Goal: Task Accomplishment & Management: Complete application form

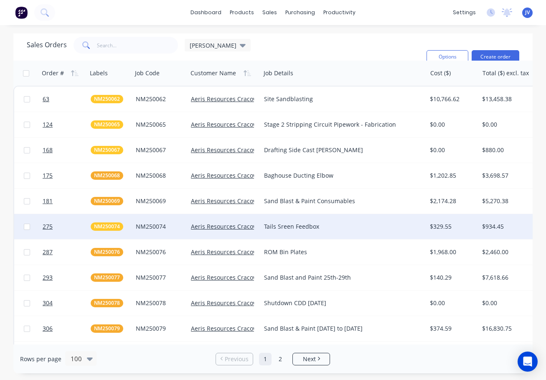
click at [231, 216] on div "Aeris Resources Cracow Operations" at bounding box center [223, 226] width 73 height 25
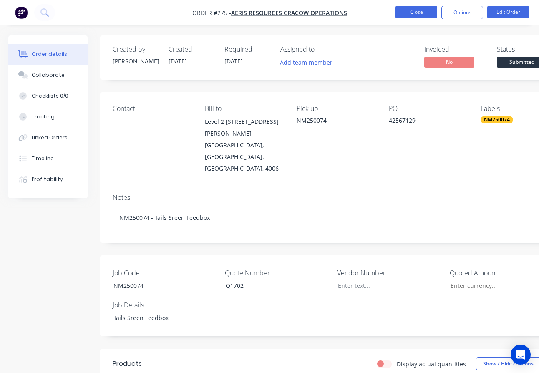
click at [415, 10] on button "Close" at bounding box center [417, 12] width 42 height 13
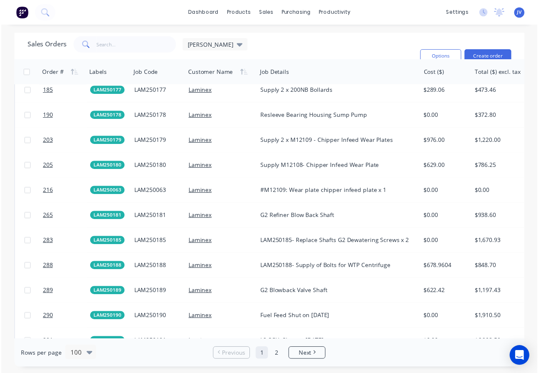
scroll to position [1294, 0]
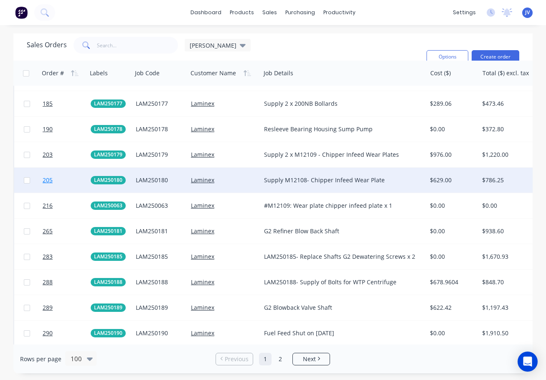
click at [49, 180] on span "205" at bounding box center [48, 180] width 10 height 8
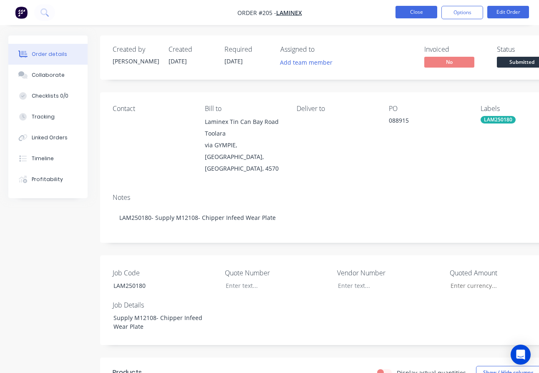
click at [412, 13] on button "Close" at bounding box center [417, 12] width 42 height 13
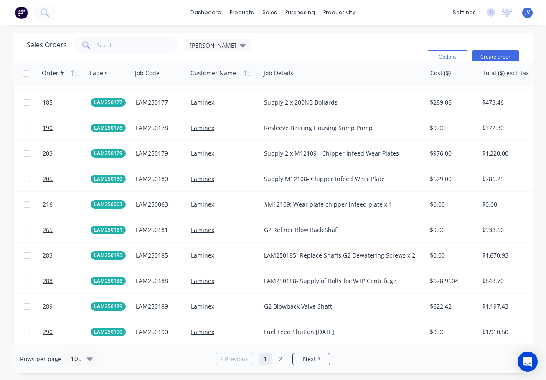
scroll to position [1294, 0]
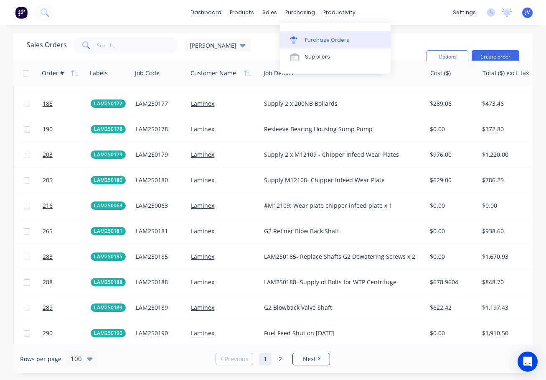
click at [313, 40] on div "Purchase Orders" at bounding box center [327, 40] width 44 height 8
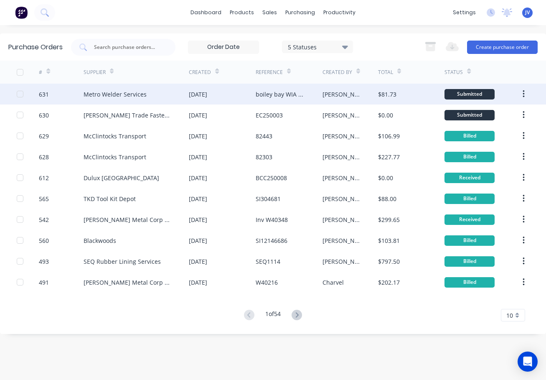
click at [42, 96] on div "631" at bounding box center [44, 94] width 10 height 9
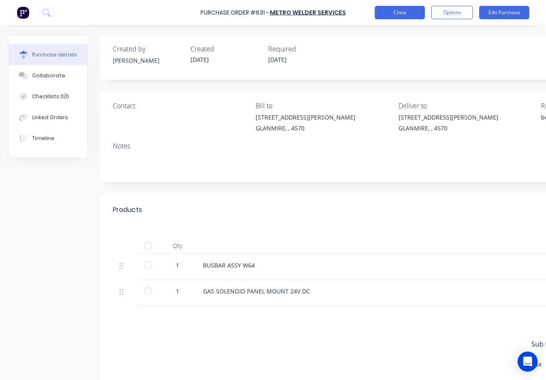
click at [400, 11] on button "Close" at bounding box center [400, 12] width 50 height 13
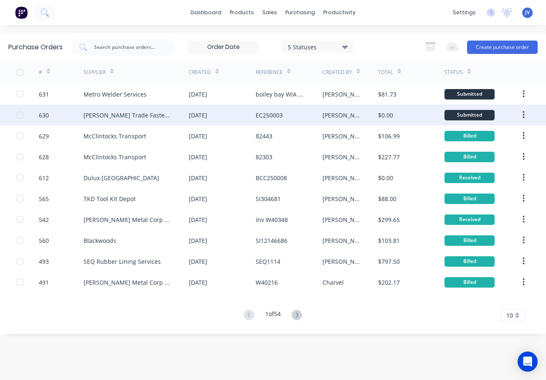
click at [43, 115] on div "630" at bounding box center [44, 115] width 10 height 9
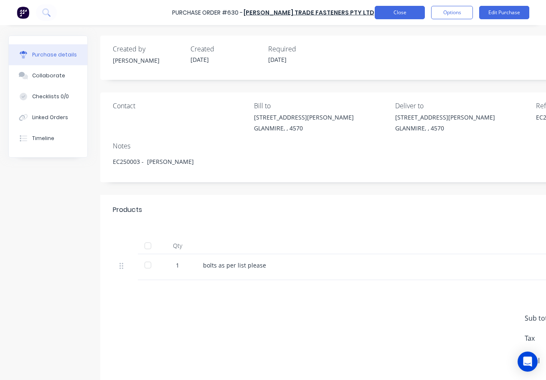
click at [402, 13] on button "Close" at bounding box center [400, 12] width 50 height 13
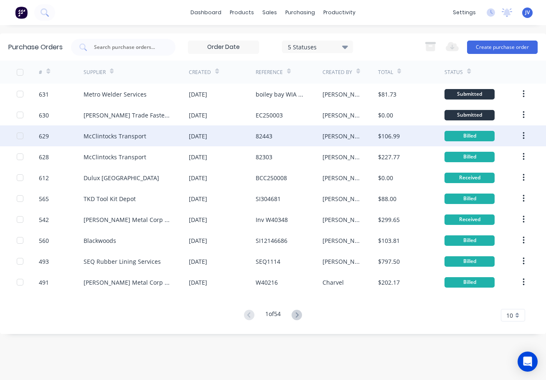
click at [41, 134] on div "629" at bounding box center [44, 136] width 10 height 9
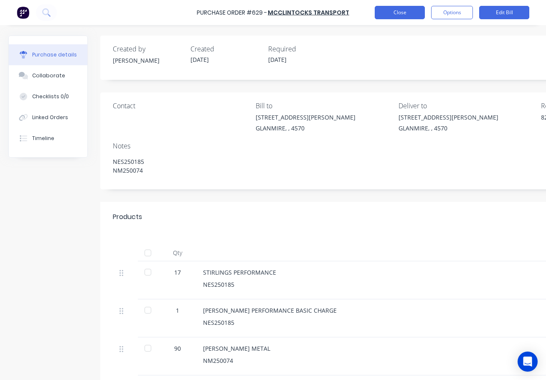
click at [410, 13] on button "Close" at bounding box center [400, 12] width 50 height 13
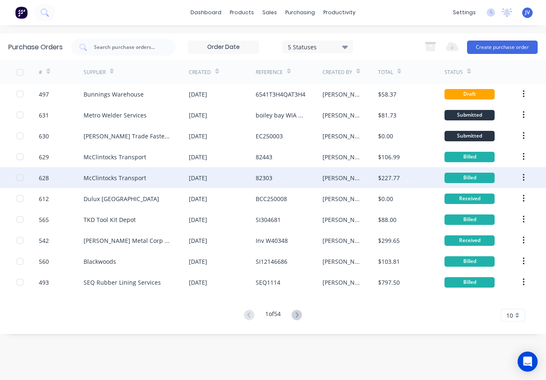
click at [42, 175] on div "628" at bounding box center [44, 177] width 10 height 9
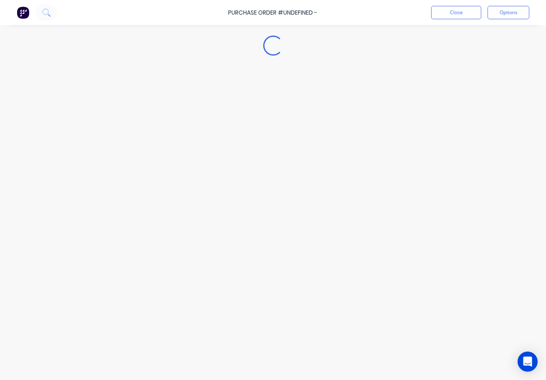
type textarea "x"
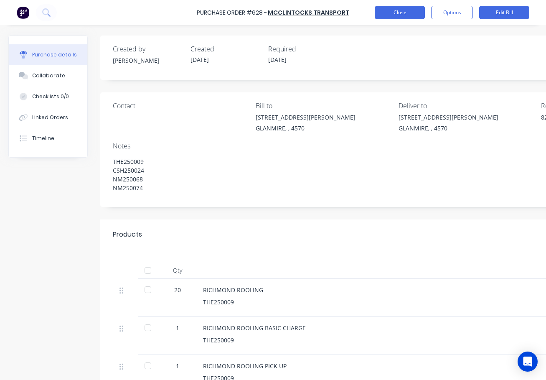
click at [395, 10] on button "Close" at bounding box center [400, 12] width 50 height 13
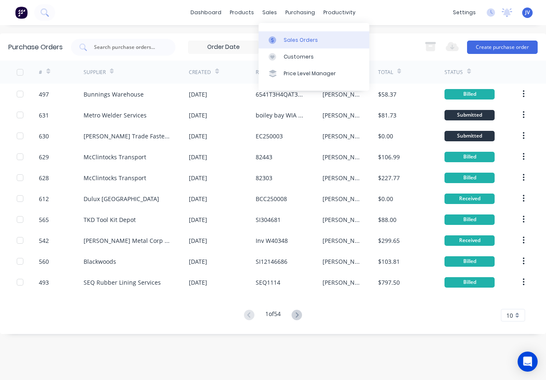
click at [287, 39] on div "Sales Orders" at bounding box center [301, 40] width 34 height 8
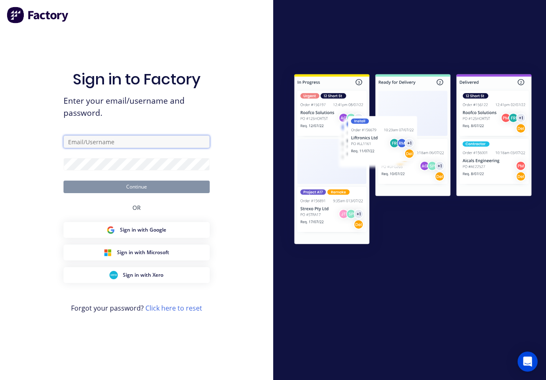
type input "[PERSON_NAME][EMAIL_ADDRESS][DOMAIN_NAME]"
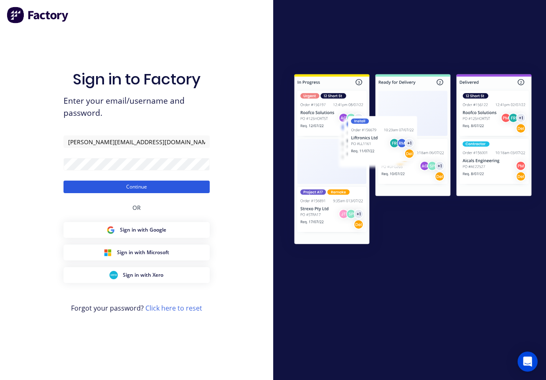
click at [146, 191] on button "Continue" at bounding box center [136, 186] width 146 height 13
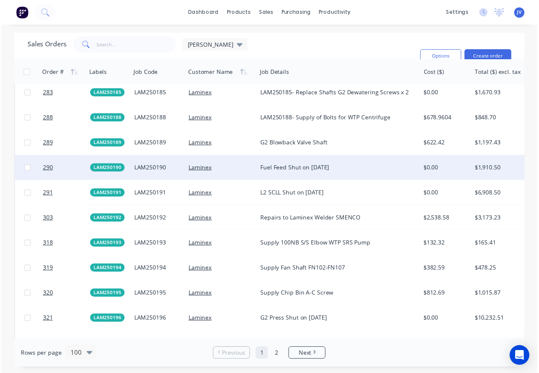
scroll to position [1461, 0]
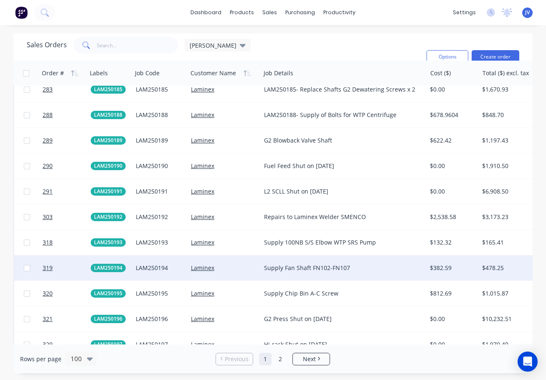
click at [300, 268] on div "Supply Fan Shaft FN102-FN107" at bounding box center [339, 267] width 151 height 8
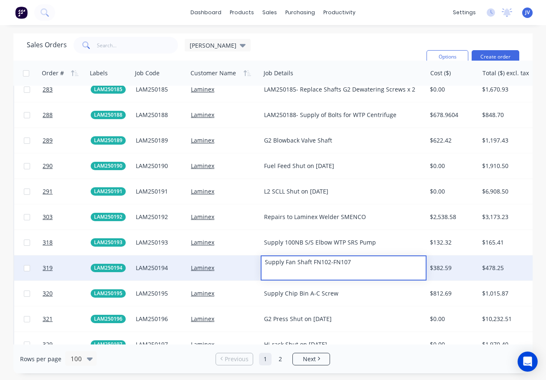
click at [41, 267] on div at bounding box center [63, 267] width 48 height 25
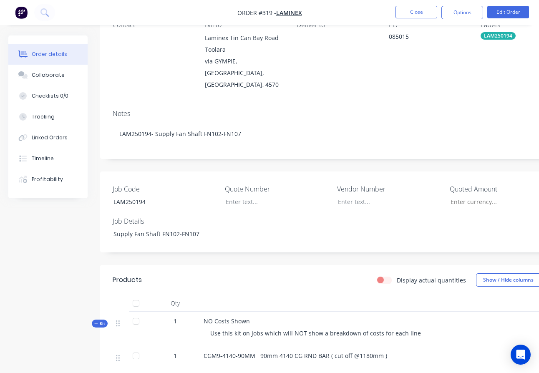
scroll to position [84, 0]
click at [418, 8] on button "Close" at bounding box center [417, 12] width 42 height 13
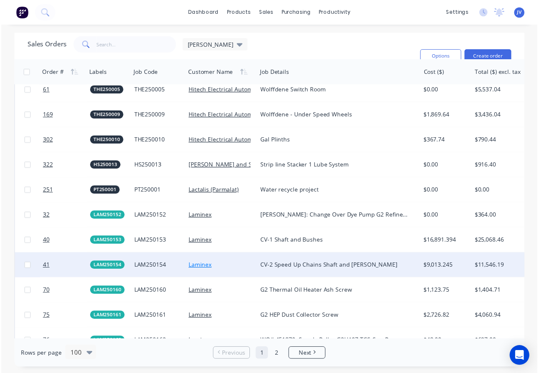
scroll to position [1002, 0]
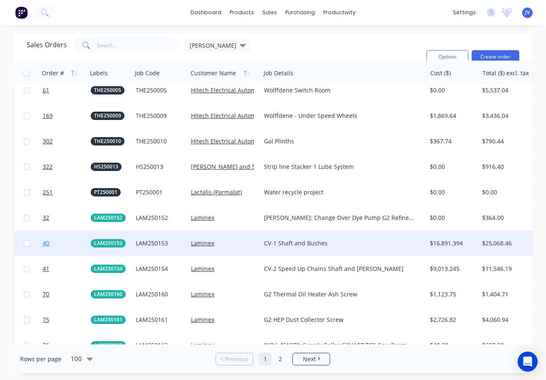
click at [44, 243] on span "40" at bounding box center [46, 243] width 7 height 8
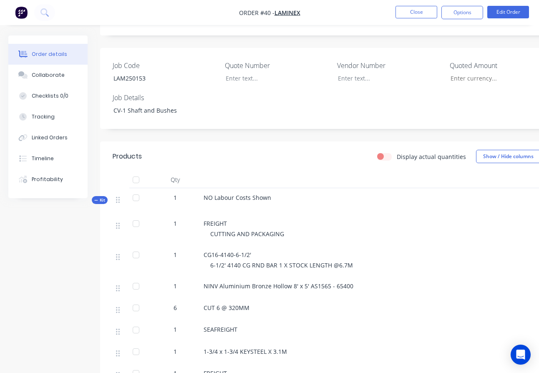
scroll to position [209, 0]
click at [423, 15] on button "Close" at bounding box center [417, 12] width 42 height 13
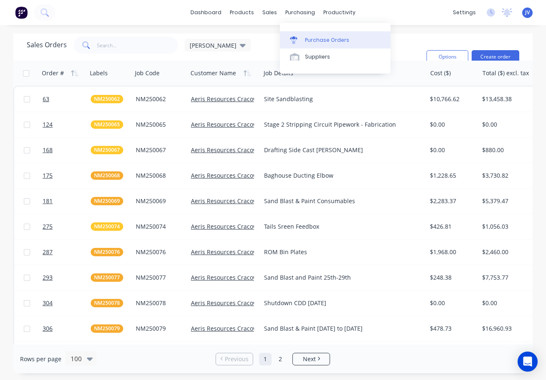
click at [314, 41] on div "Purchase Orders" at bounding box center [327, 40] width 44 height 8
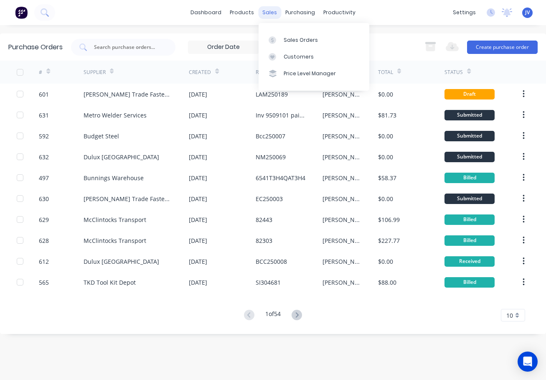
click at [269, 13] on div "sales" at bounding box center [269, 12] width 23 height 13
click at [298, 35] on link "Sales Orders" at bounding box center [313, 39] width 111 height 17
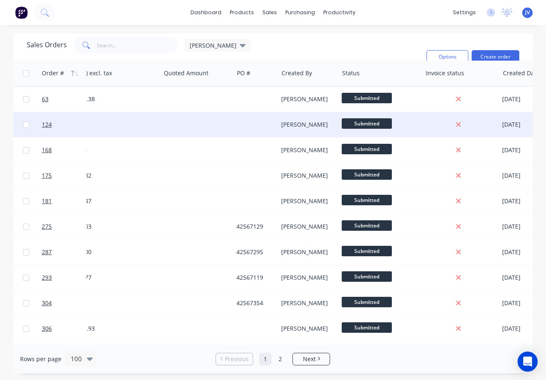
scroll to position [0, 458]
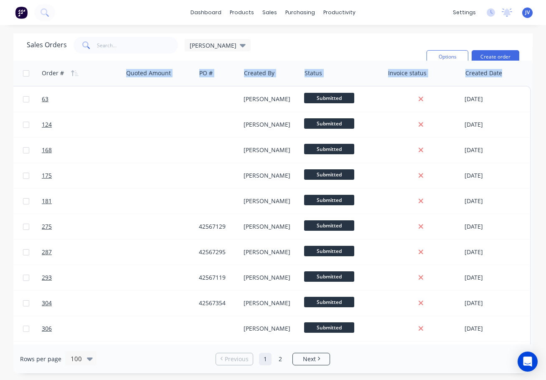
drag, startPoint x: 529, startPoint y: 95, endPoint x: 533, endPoint y: 83, distance: 12.7
click at [533, 83] on div "Sales Orders [PERSON_NAME]: Status Sorting: Customer Name, Order # Reset Option…" at bounding box center [273, 202] width 546 height 339
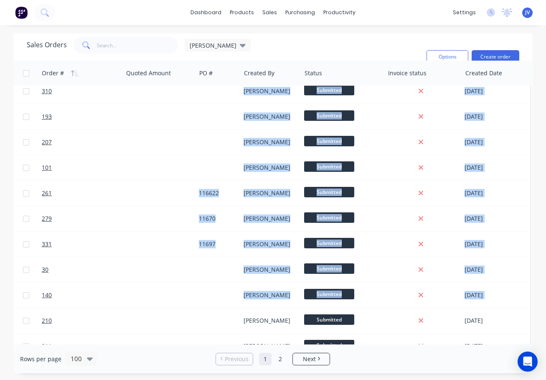
drag, startPoint x: 278, startPoint y: 339, endPoint x: 157, endPoint y: 339, distance: 121.1
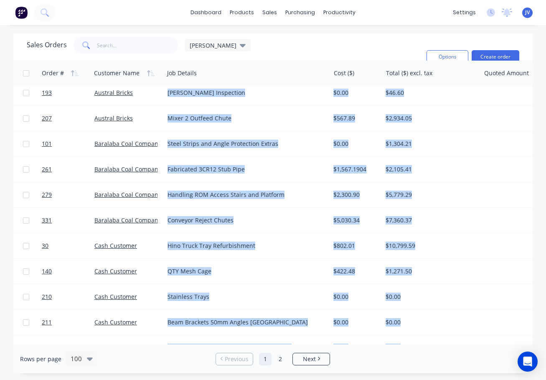
scroll to position [516, 43]
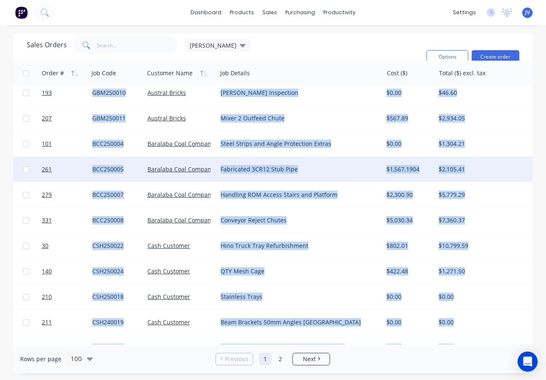
click at [509, 175] on div "$2,105.41" at bounding box center [484, 169] width 98 height 25
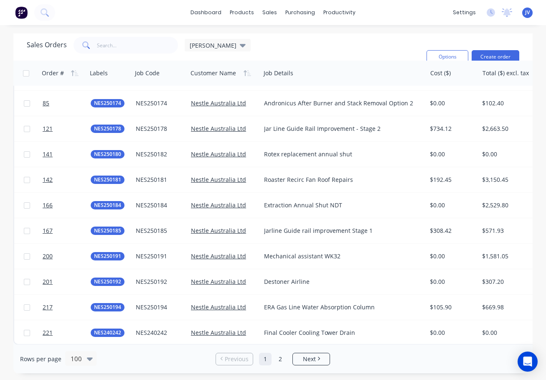
scroll to position [2293, 0]
click at [311, 362] on span "Next" at bounding box center [309, 359] width 13 height 8
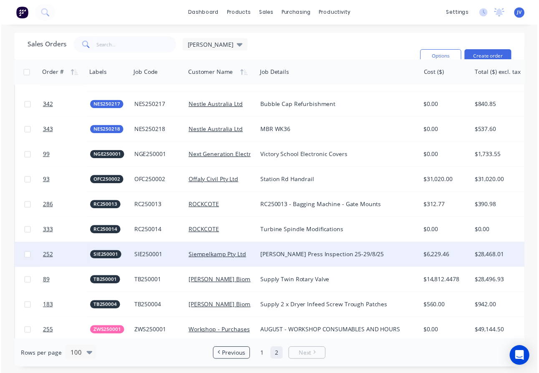
scroll to position [945, 0]
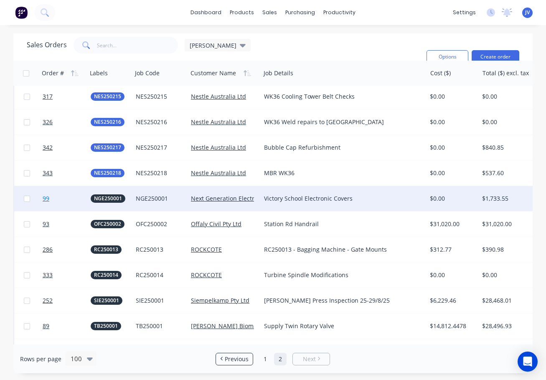
click at [46, 197] on span "99" at bounding box center [46, 198] width 7 height 8
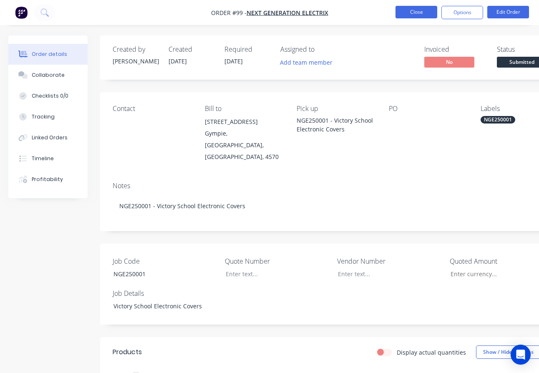
click at [420, 13] on button "Close" at bounding box center [417, 12] width 42 height 13
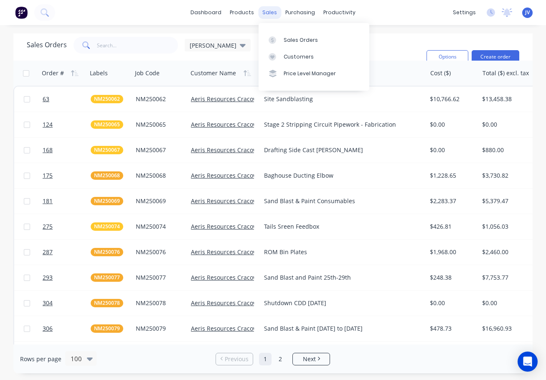
click at [272, 13] on div "sales" at bounding box center [269, 12] width 23 height 13
click at [499, 57] on button "Create order" at bounding box center [495, 56] width 48 height 13
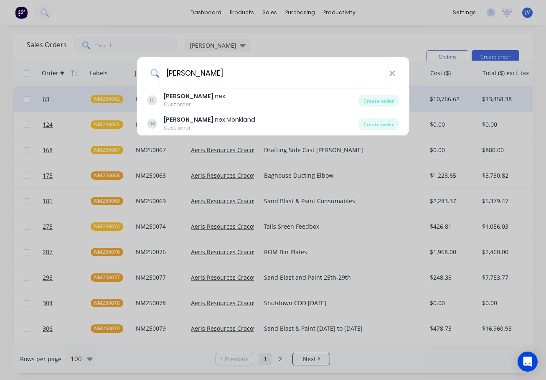
type input "[PERSON_NAME]"
click at [385, 101] on div "Create order" at bounding box center [378, 101] width 41 height 12
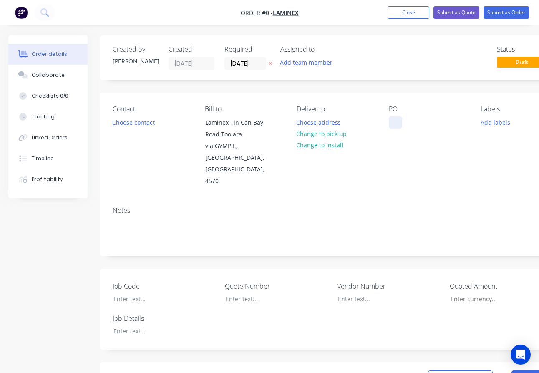
click at [394, 120] on div at bounding box center [395, 123] width 13 height 12
click at [492, 124] on div "Order details Collaborate Checklists 0/0 Tracking Linked Orders Timeline Profit…" at bounding box center [290, 334] width 581 height 598
click at [491, 123] on button "Add labels" at bounding box center [495, 122] width 38 height 11
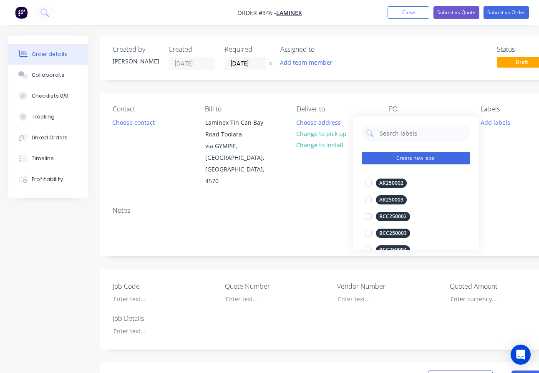
click at [403, 158] on button "Create new label" at bounding box center [416, 158] width 109 height 13
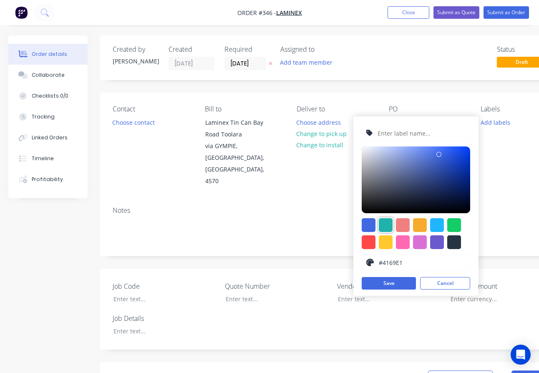
click at [387, 223] on div at bounding box center [386, 225] width 14 height 14
type input "#20B2AA"
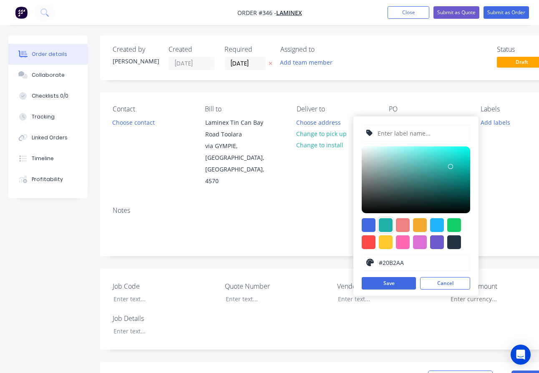
click at [386, 130] on input "text" at bounding box center [421, 133] width 89 height 16
type input "LAM250202"
click at [397, 284] on button "Save" at bounding box center [389, 283] width 54 height 13
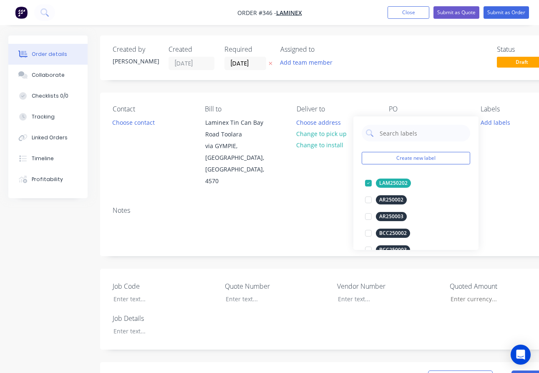
click at [271, 176] on div "Contact Choose contact [PERSON_NAME] to Laminex [GEOGRAPHIC_DATA] Toolara via […" at bounding box center [336, 146] width 472 height 107
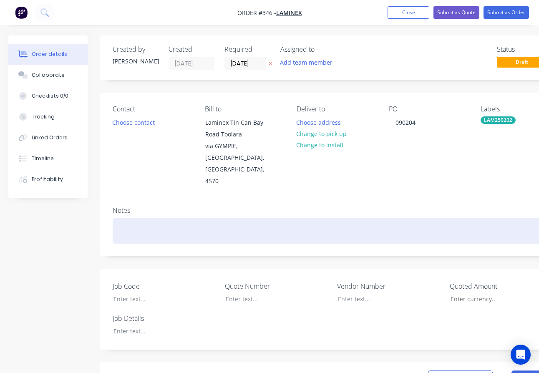
click at [123, 218] on div at bounding box center [336, 230] width 447 height 25
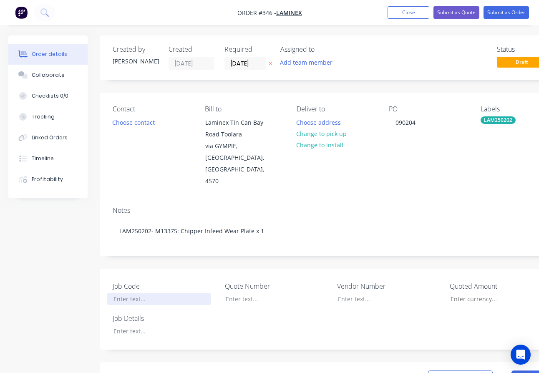
click at [126, 293] on div at bounding box center [159, 299] width 104 height 12
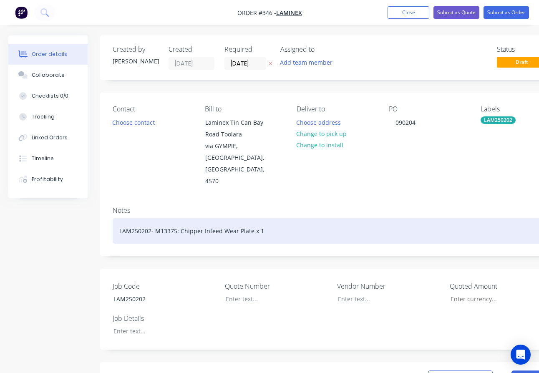
click at [274, 218] on div "LAM250202- M13375: Chipper Infeed Wear Plate x 1" at bounding box center [336, 230] width 447 height 25
drag, startPoint x: 274, startPoint y: 208, endPoint x: 155, endPoint y: 212, distance: 118.2
click at [155, 218] on div "LAM250202- M13375: Chipper Infeed Wear Plate x 1" at bounding box center [336, 230] width 447 height 25
copy div "M13375: Chipper Infeed Wear Plate x 1"
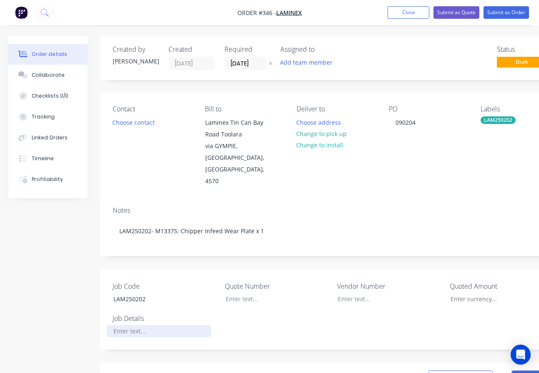
paste div
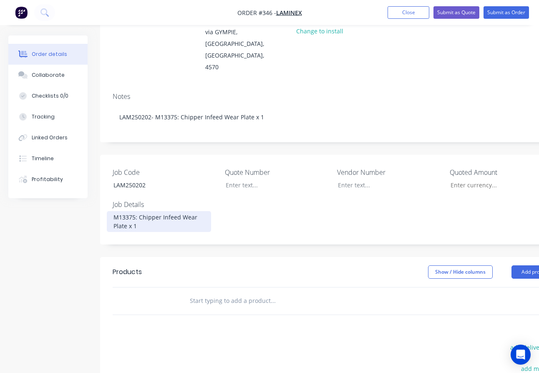
scroll to position [125, 0]
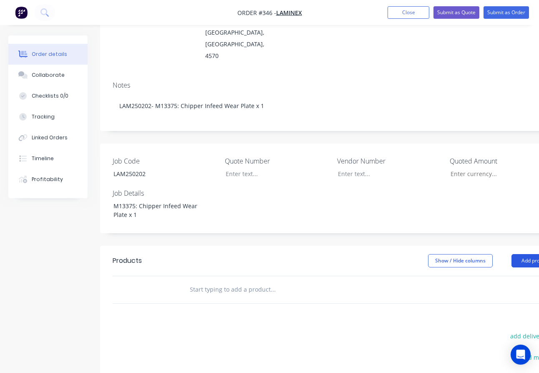
click at [526, 254] on button "Add product" at bounding box center [536, 260] width 48 height 13
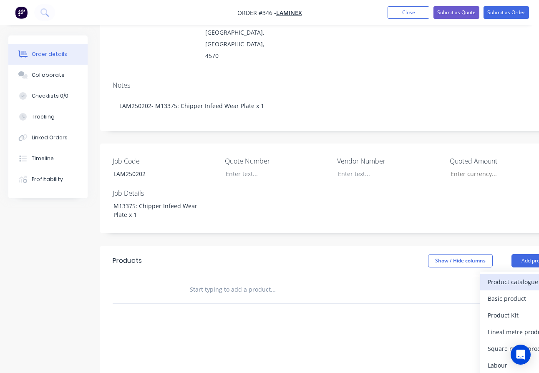
click at [511, 276] on div "Product catalogue" at bounding box center [520, 282] width 64 height 12
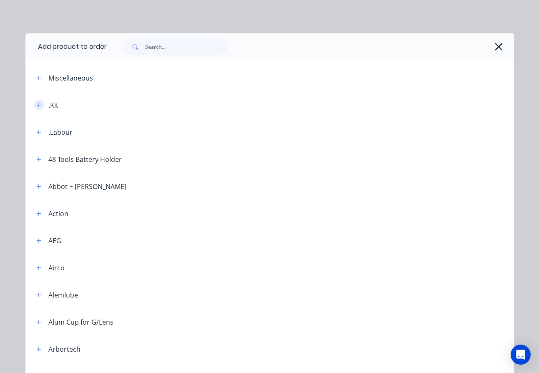
click at [36, 104] on icon "button" at bounding box center [38, 105] width 5 height 6
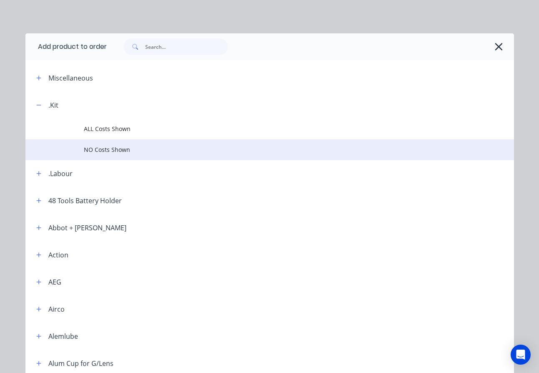
click at [100, 149] on span "NO Costs Shown" at bounding box center [256, 149] width 344 height 9
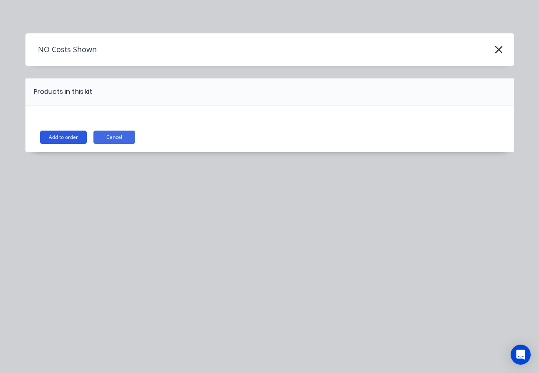
click at [68, 137] on button "Add to order" at bounding box center [63, 137] width 47 height 13
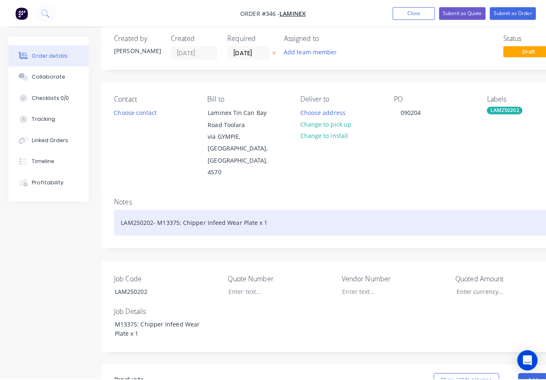
scroll to position [0, 0]
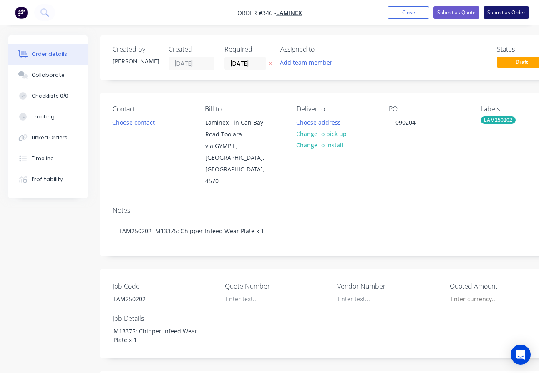
click at [505, 10] on button "Submit as Order" at bounding box center [507, 12] width 46 height 13
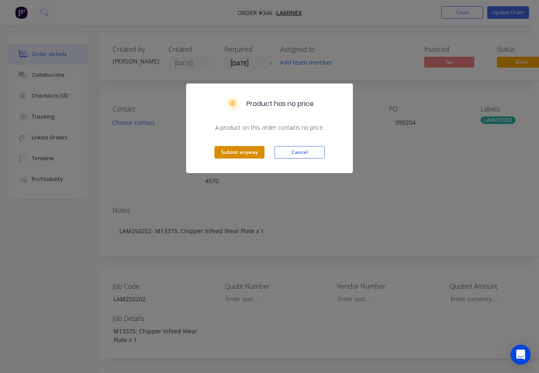
click at [246, 153] on button "Submit anyway" at bounding box center [240, 152] width 50 height 13
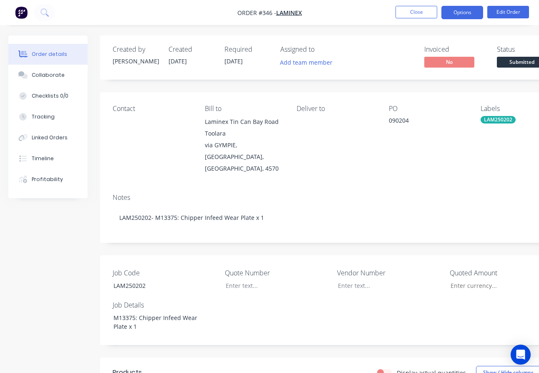
click at [461, 15] on button "Options" at bounding box center [463, 12] width 42 height 13
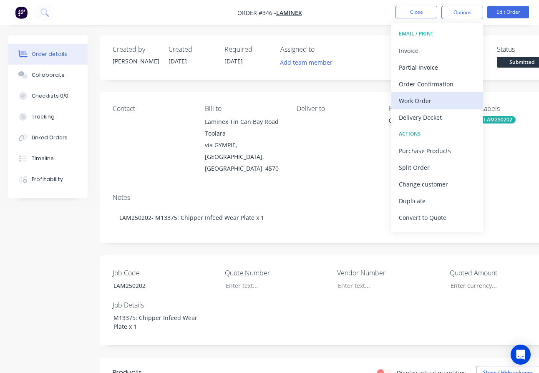
click at [420, 101] on div "Work Order" at bounding box center [437, 101] width 77 height 12
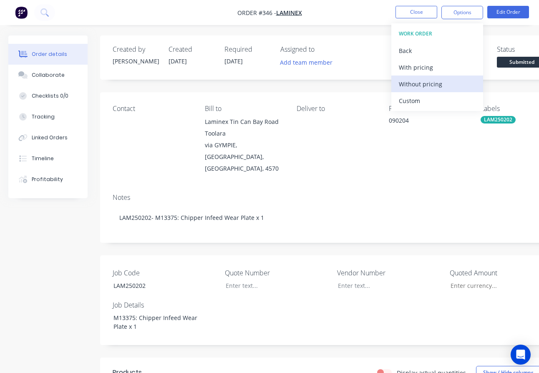
click at [426, 84] on div "Without pricing" at bounding box center [437, 84] width 77 height 12
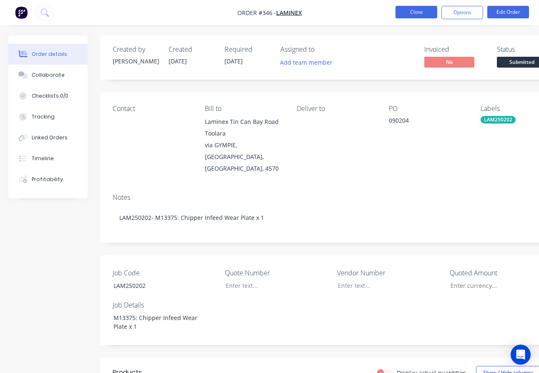
click at [415, 12] on button "Close" at bounding box center [417, 12] width 42 height 13
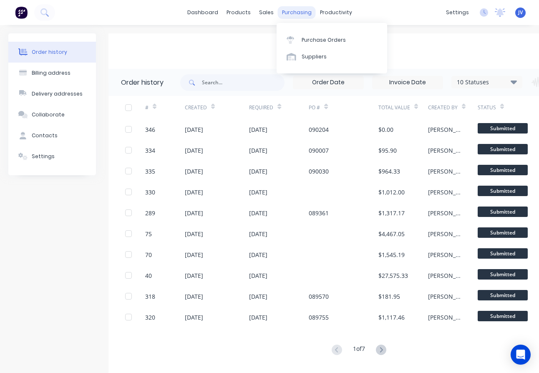
click at [295, 13] on div "purchasing" at bounding box center [297, 12] width 38 height 13
click at [301, 37] on link "Purchase Orders" at bounding box center [332, 39] width 111 height 17
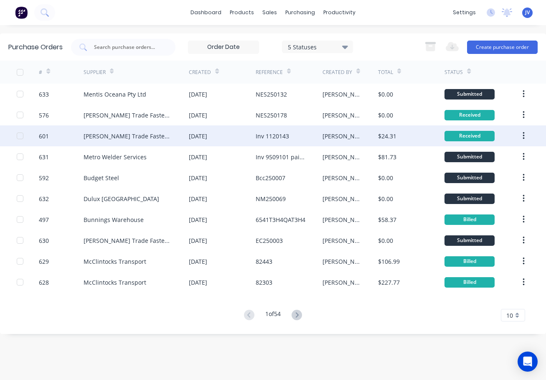
click at [52, 135] on div "601" at bounding box center [61, 135] width 44 height 21
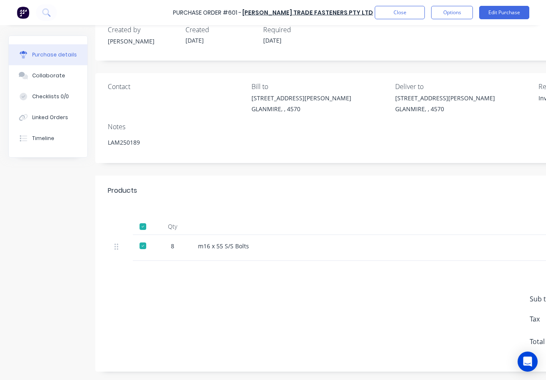
scroll to position [25, 0]
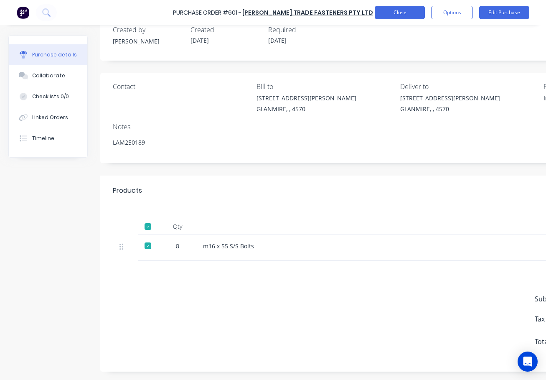
click at [404, 12] on button "Close" at bounding box center [400, 12] width 50 height 13
